Goal: Task Accomplishment & Management: Use online tool/utility

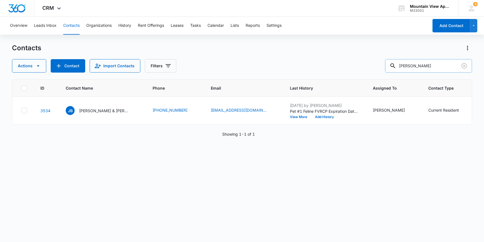
drag, startPoint x: 424, startPoint y: 63, endPoint x: 400, endPoint y: 69, distance: 24.5
click at [400, 69] on div "[PERSON_NAME]" at bounding box center [428, 65] width 87 height 13
paste input "[PERSON_NAME]"
type input "[PERSON_NAME]"
click at [296, 116] on button "View More" at bounding box center [300, 116] width 21 height 3
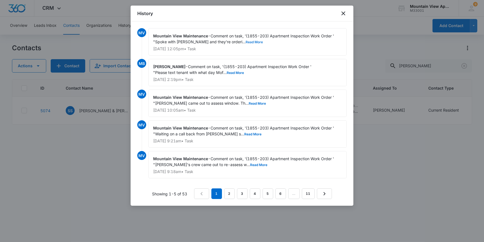
click at [246, 42] on button "Read More" at bounding box center [254, 41] width 17 height 3
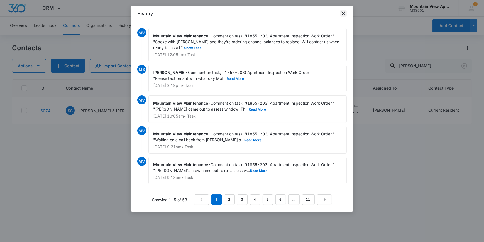
click at [345, 11] on icon "close" at bounding box center [344, 13] width 4 height 4
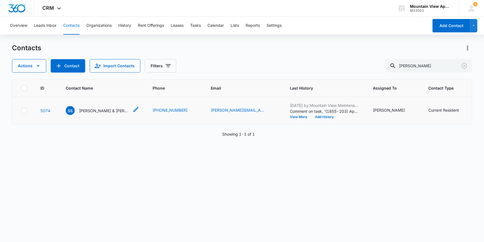
click at [110, 108] on p "[PERSON_NAME] & [PERSON_NAME]" at bounding box center [104, 111] width 50 height 6
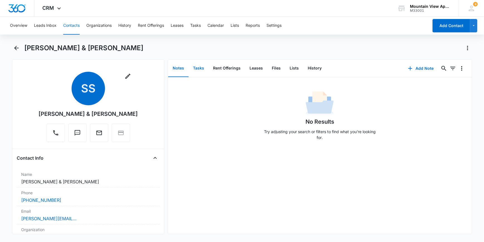
click at [200, 69] on button "Tasks" at bounding box center [199, 68] width 20 height 17
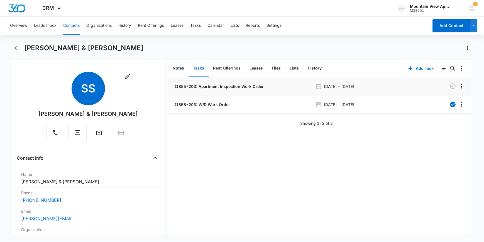
click at [229, 86] on p "(1855-203) Apartment Inspection Work Order" at bounding box center [219, 86] width 90 height 6
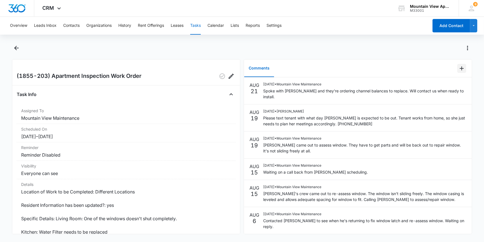
click at [460, 69] on icon "Add Comment" at bounding box center [462, 68] width 7 height 7
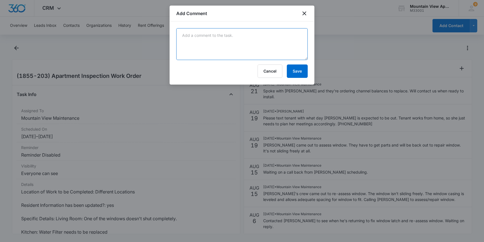
click at [188, 38] on textarea at bounding box center [242, 44] width 132 height 32
click at [211, 42] on textarea "[DATE] Spoke with [PERSON_NAME] at [PERSON_NAME] to give tenant update they are…" at bounding box center [242, 44] width 132 height 32
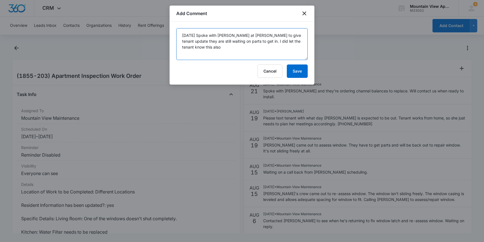
click at [191, 48] on textarea "[DATE] Spoke with [PERSON_NAME] at [PERSON_NAME] to give tenant update they are…" at bounding box center [242, 44] width 132 height 32
type textarea "[DATE] Spoke with [PERSON_NAME] at [PERSON_NAME] to give tenant update they are…"
click at [310, 70] on div "[DATE] Spoke with [PERSON_NAME] at [PERSON_NAME] to give tenant update they are…" at bounding box center [242, 52] width 145 height 63
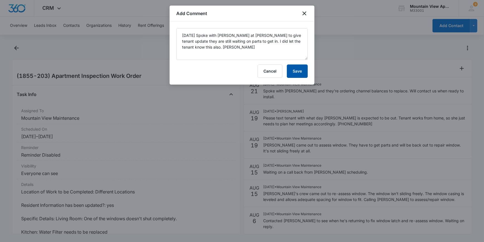
click at [298, 72] on button "Save" at bounding box center [297, 70] width 21 height 13
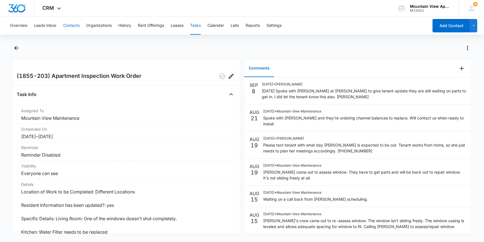
click at [71, 23] on button "Contacts" at bounding box center [71, 26] width 16 height 18
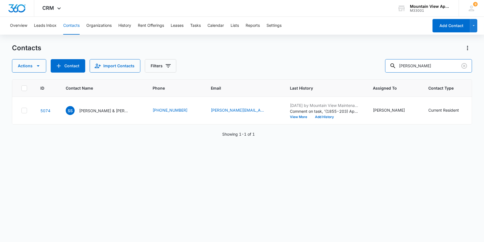
drag, startPoint x: 447, startPoint y: 62, endPoint x: 367, endPoint y: 71, distance: 80.7
click at [367, 71] on div "Actions Contact Import Contacts Filters [PERSON_NAME]" at bounding box center [242, 65] width 460 height 13
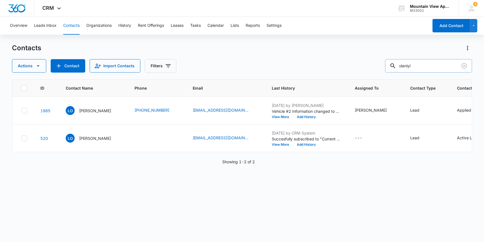
drag, startPoint x: 423, startPoint y: 66, endPoint x: 406, endPoint y: 68, distance: 17.1
click at [406, 68] on input "olaniyi" at bounding box center [428, 65] width 87 height 13
type input "sena"
